Goal: Transaction & Acquisition: Purchase product/service

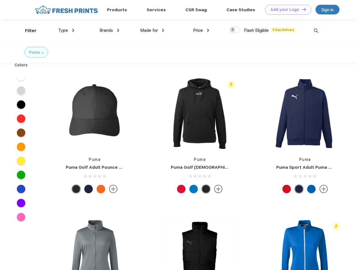
click at [286, 10] on link "Add your Logo Design Tool" at bounding box center [288, 10] width 46 height 10
click at [0, 0] on div "Design Tool" at bounding box center [0, 0] width 0 height 0
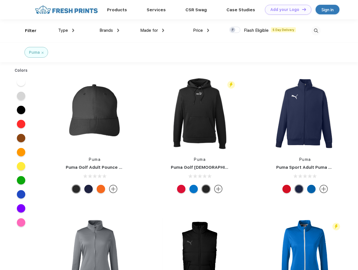
click at [301, 9] on link "Add your Logo Design Tool" at bounding box center [288, 10] width 46 height 10
click at [27, 31] on div "Filter" at bounding box center [31, 31] width 12 height 6
click at [66, 30] on span "Type" at bounding box center [63, 30] width 10 height 5
click at [109, 30] on span "Brands" at bounding box center [105, 30] width 13 height 5
click at [152, 30] on span "Made for" at bounding box center [149, 30] width 18 height 5
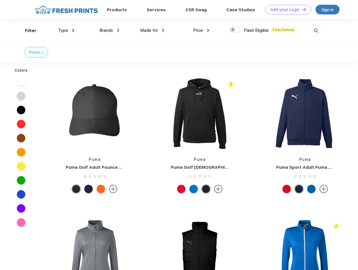
click at [201, 30] on span "Price" at bounding box center [198, 30] width 10 height 5
click at [235, 30] on div at bounding box center [234, 30] width 11 height 6
click at [233, 30] on input "checkbox" at bounding box center [231, 28] width 4 height 4
click at [316, 31] on img at bounding box center [315, 30] width 9 height 9
